Goal: Find specific page/section: Find specific page/section

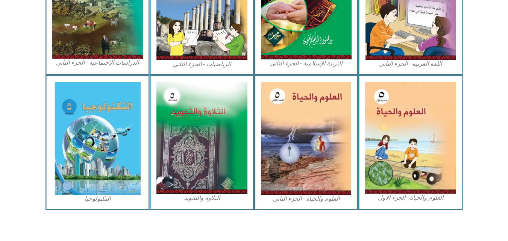
scroll to position [432, 0]
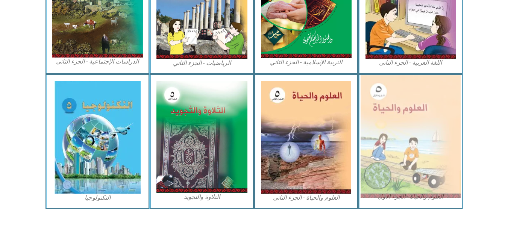
click at [424, 169] on img at bounding box center [411, 136] width 100 height 123
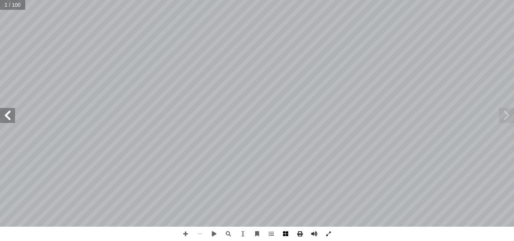
click at [287, 231] on span at bounding box center [285, 234] width 14 height 14
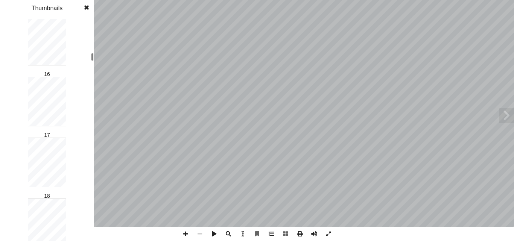
click at [92, 57] on div at bounding box center [92, 57] width 3 height 8
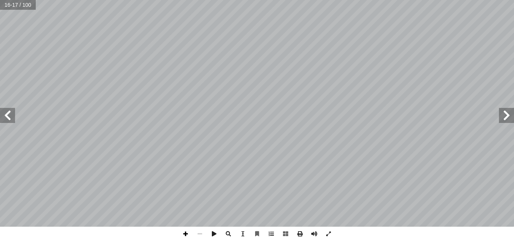
click at [185, 232] on span at bounding box center [185, 234] width 14 height 14
